Goal: Task Accomplishment & Management: Manage account settings

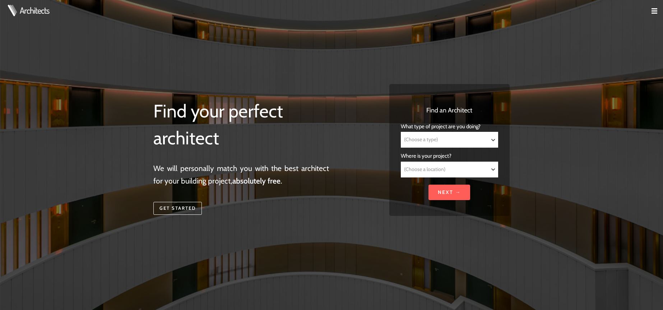
click at [654, 11] on img at bounding box center [655, 11] width 6 height 6
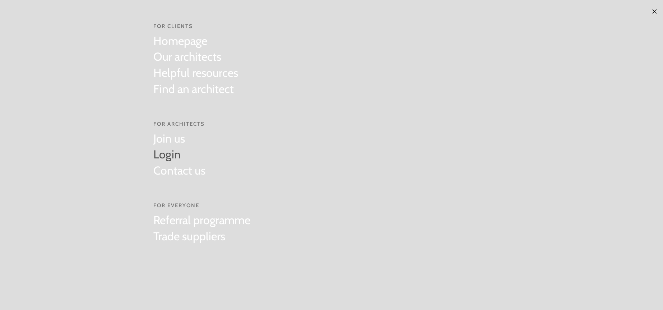
click at [167, 153] on link "Login" at bounding box center [179, 155] width 52 height 16
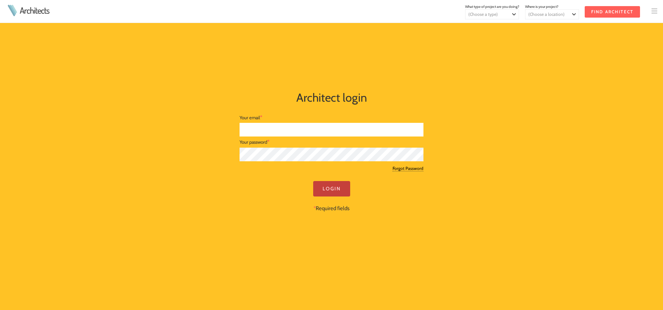
type input "dan@rees.archi"
click at [327, 189] on input "Login" at bounding box center [331, 188] width 37 height 15
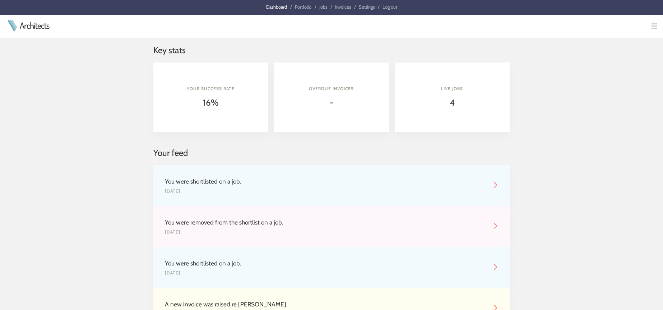
click at [301, 9] on link "Portfolio" at bounding box center [303, 7] width 17 height 6
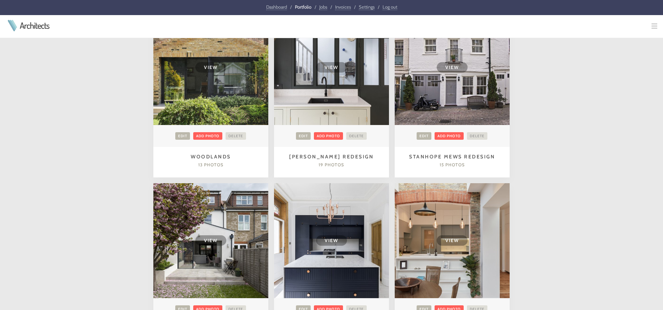
scroll to position [828, 0]
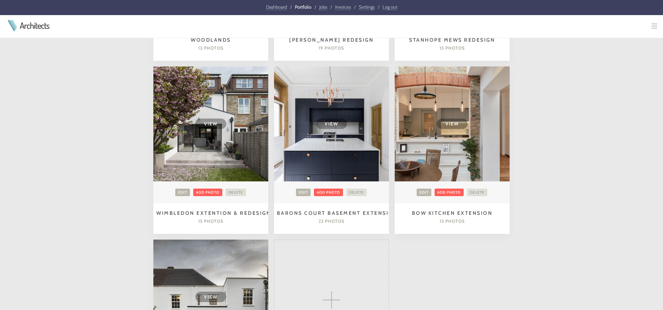
click at [438, 158] on td "View" at bounding box center [452, 123] width 115 height 115
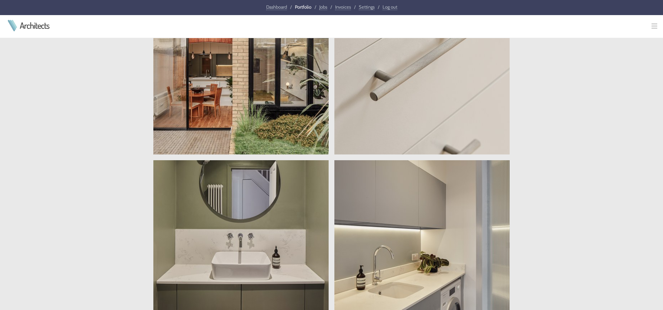
scroll to position [1256, 0]
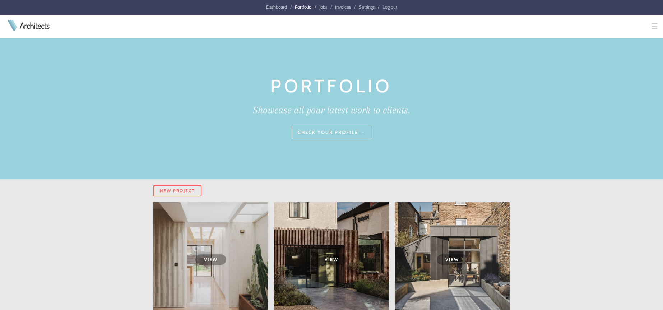
scroll to position [828, 0]
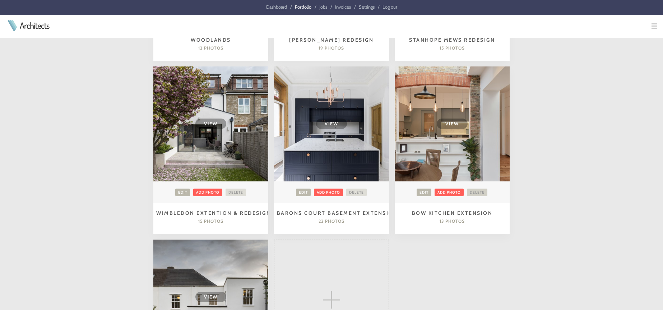
click at [480, 193] on link "Delete" at bounding box center [477, 193] width 20 height 8
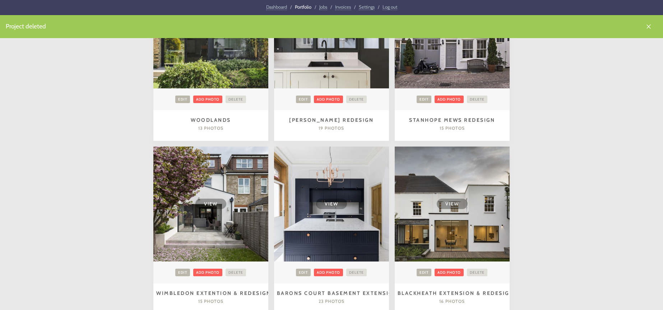
scroll to position [890, 0]
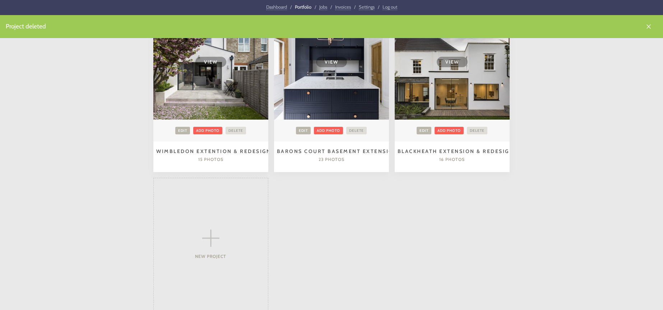
click at [241, 103] on td "View" at bounding box center [210, 62] width 115 height 115
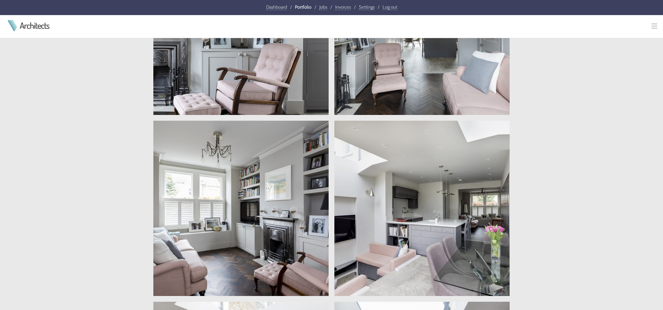
scroll to position [1075, 0]
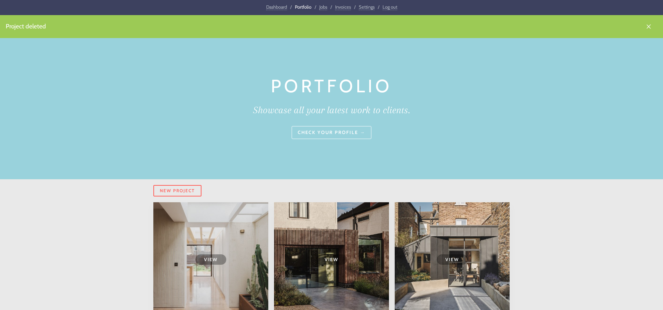
scroll to position [890, 0]
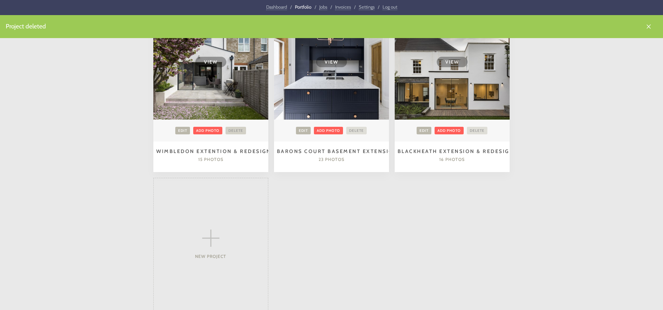
click at [237, 130] on link "Delete" at bounding box center [236, 131] width 20 height 8
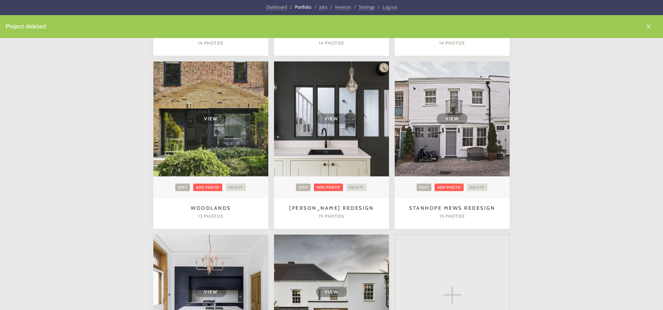
scroll to position [765, 0]
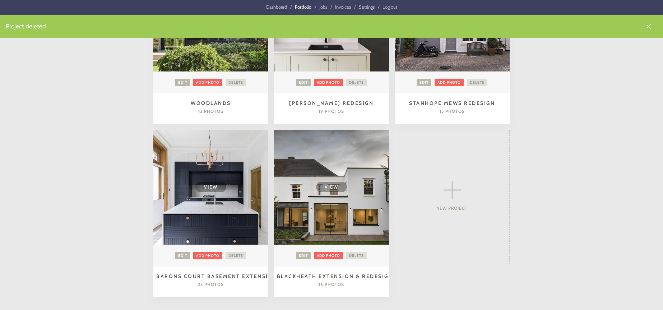
click at [232, 224] on td "View" at bounding box center [210, 187] width 115 height 115
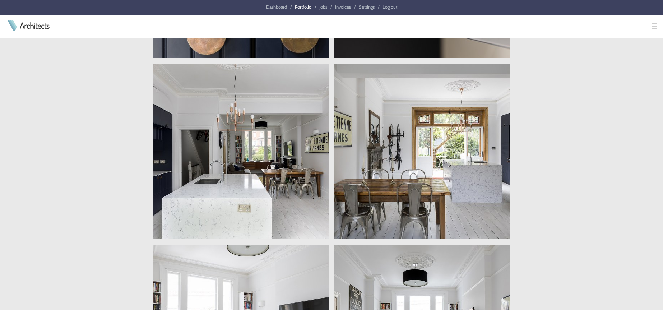
scroll to position [1028, 0]
